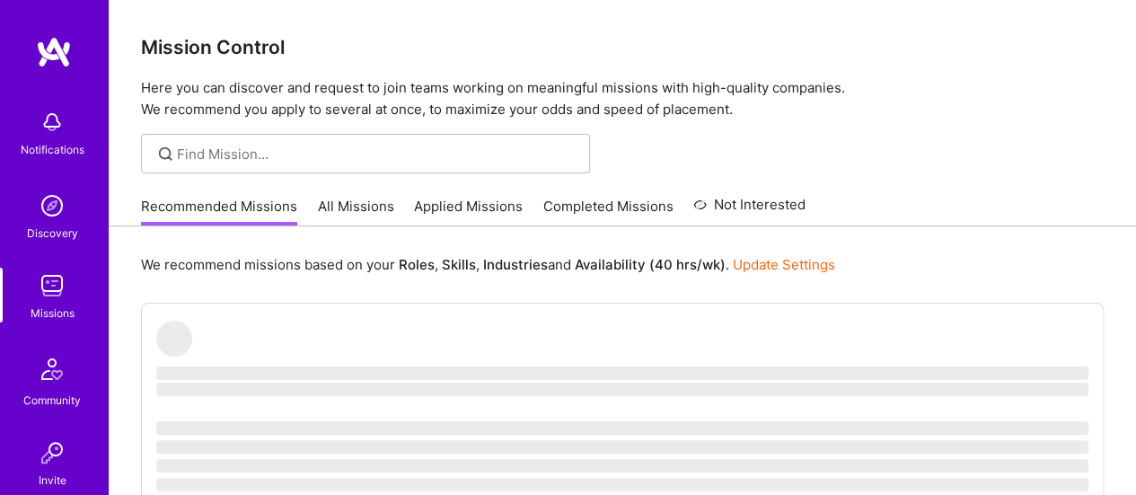
click at [56, 293] on img at bounding box center [52, 286] width 36 height 36
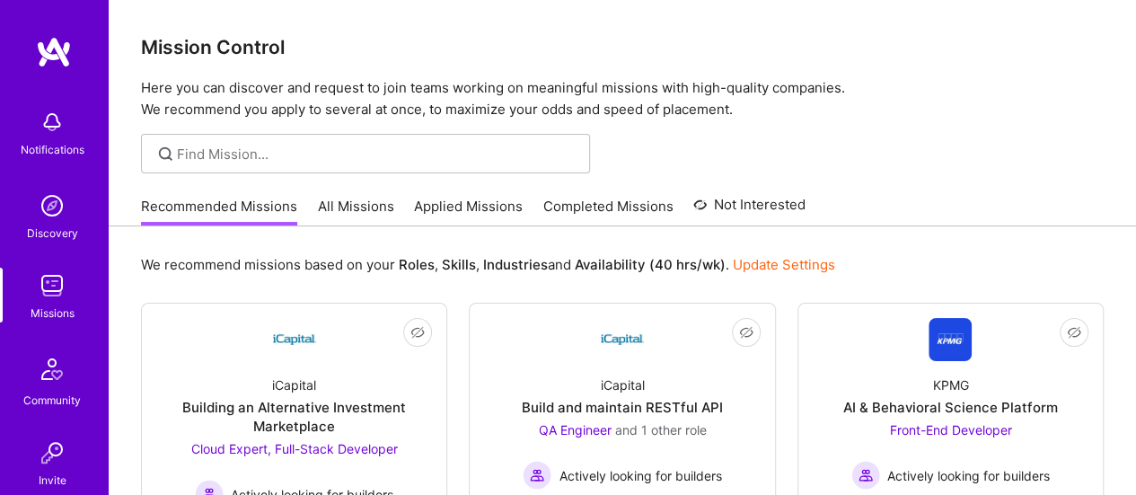
click at [356, 199] on link "All Missions" at bounding box center [356, 212] width 76 height 30
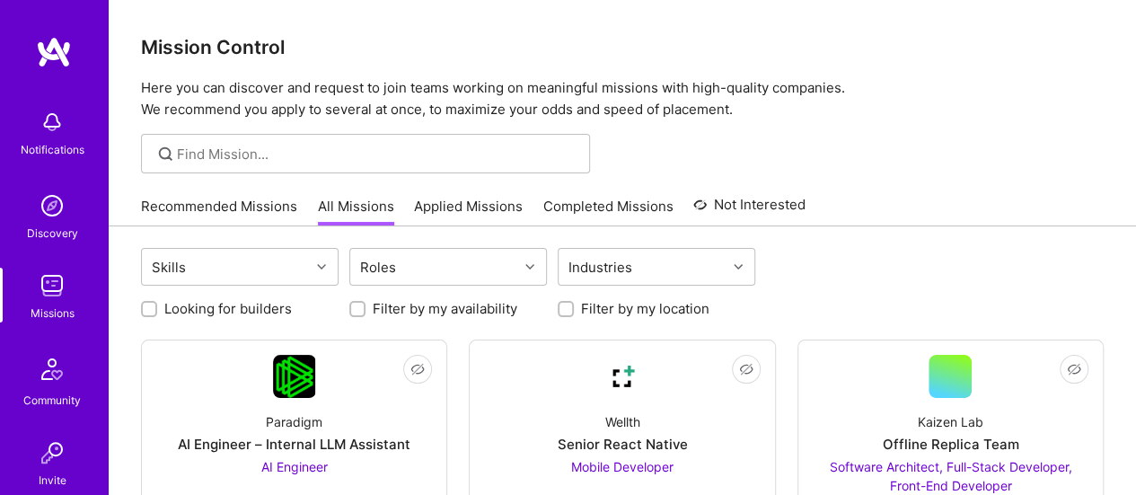
click at [491, 205] on link "Applied Missions" at bounding box center [468, 212] width 109 height 30
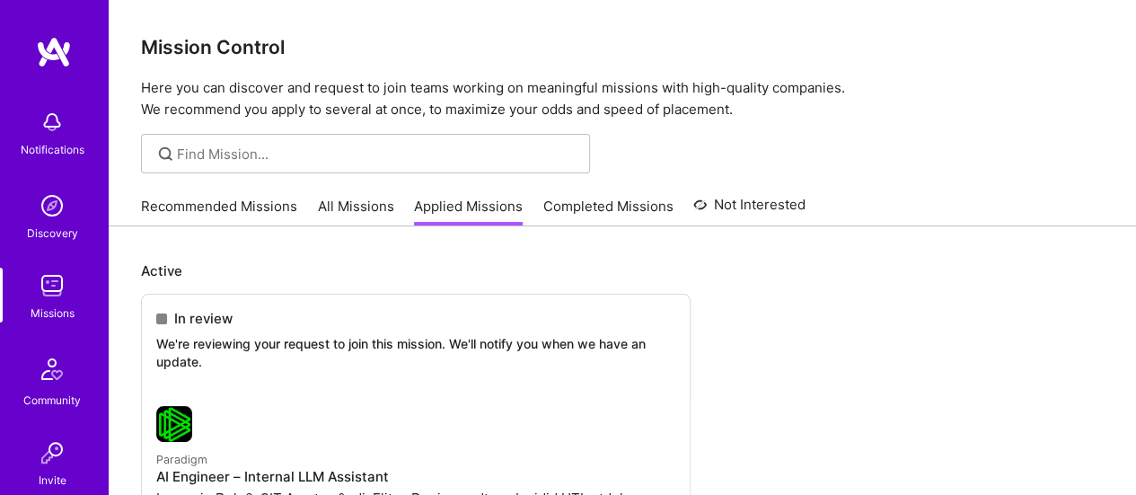
click at [663, 207] on link "Completed Missions" at bounding box center [608, 212] width 130 height 30
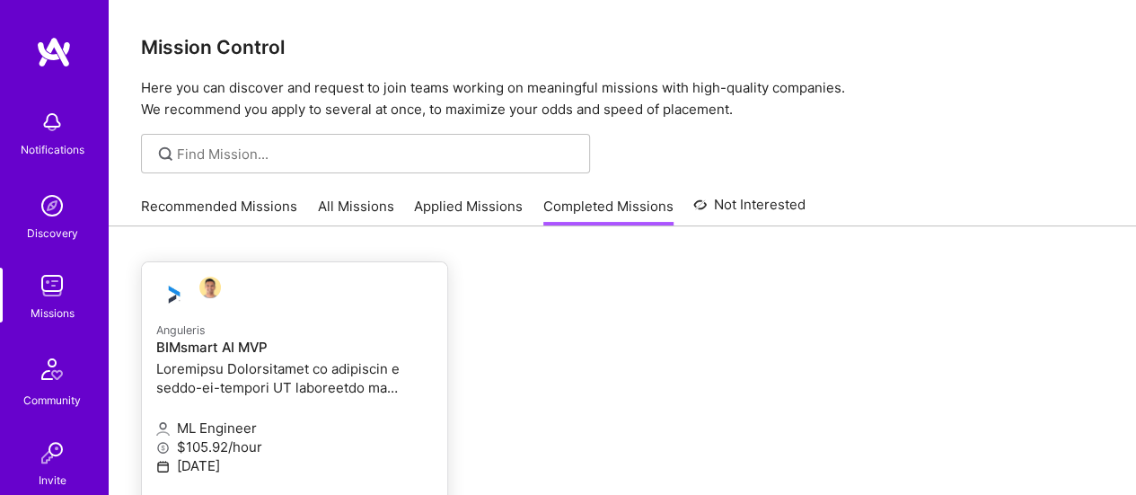
click at [309, 380] on p at bounding box center [294, 378] width 277 height 38
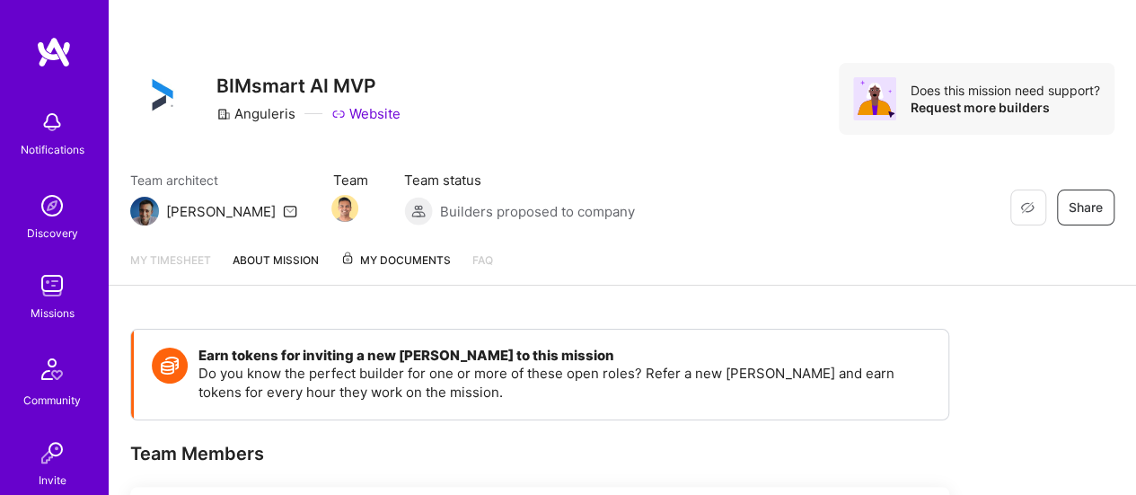
click at [404, 263] on span "My Documents" at bounding box center [395, 261] width 110 height 20
